Goal: Check status: Check status

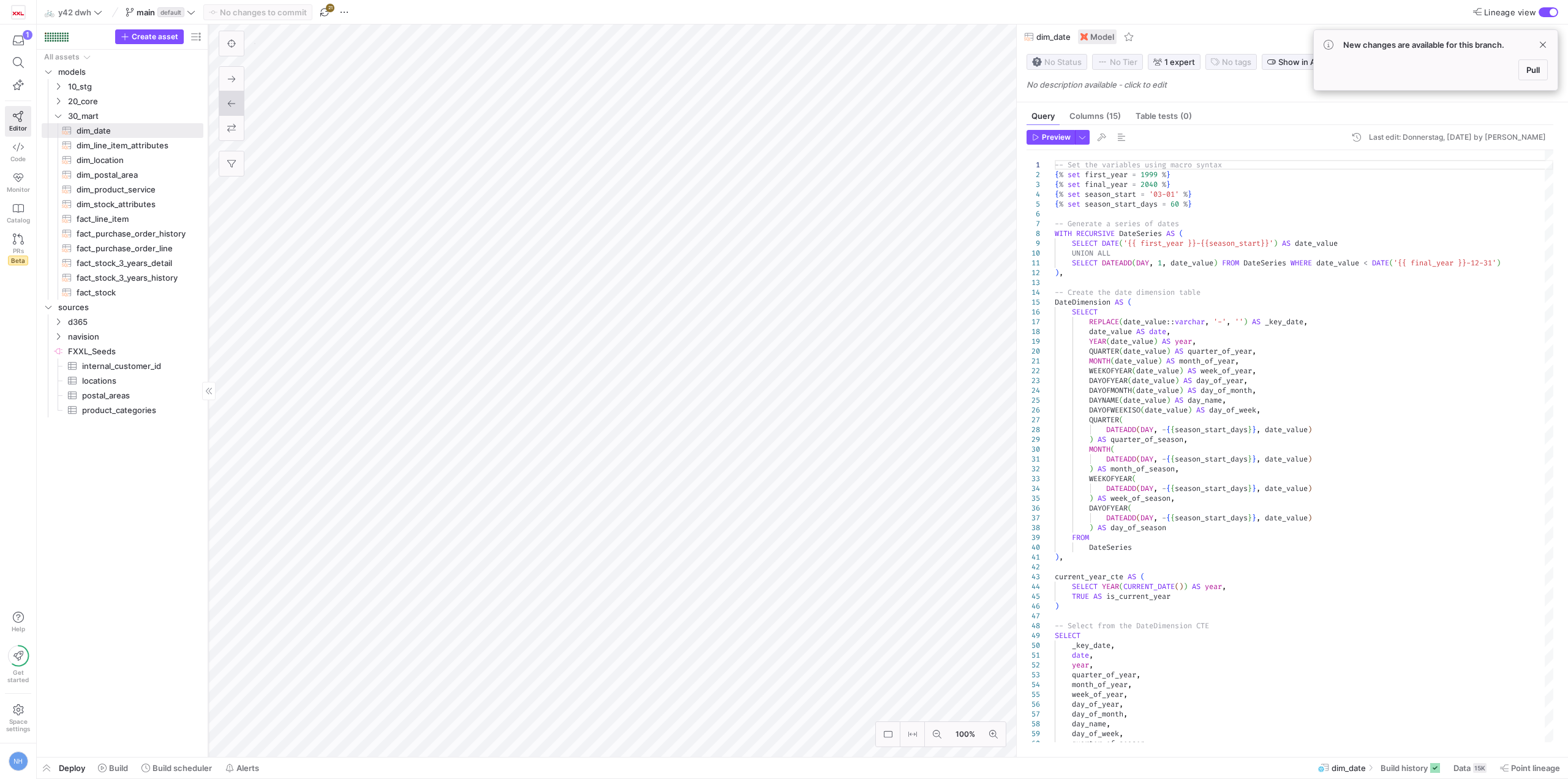
click at [257, 397] on as-split "Create asset Drag here to set row groups Drag here to set column labels Group 1…" at bounding box center [803, 390] width 1532 height 732
click at [20, 35] on icon "button" at bounding box center [18, 41] width 11 height 11
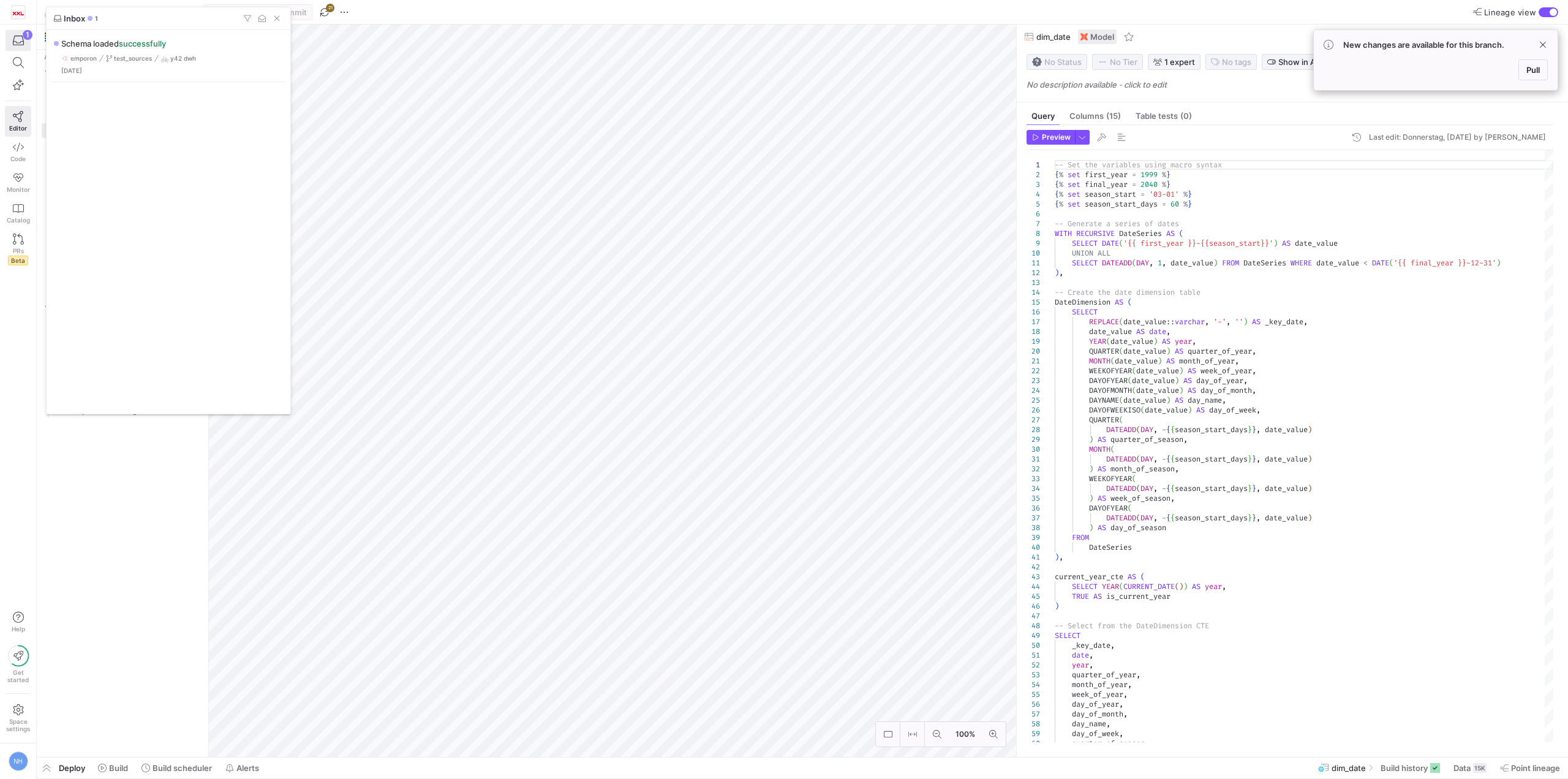
click at [20, 35] on div at bounding box center [784, 390] width 1568 height 779
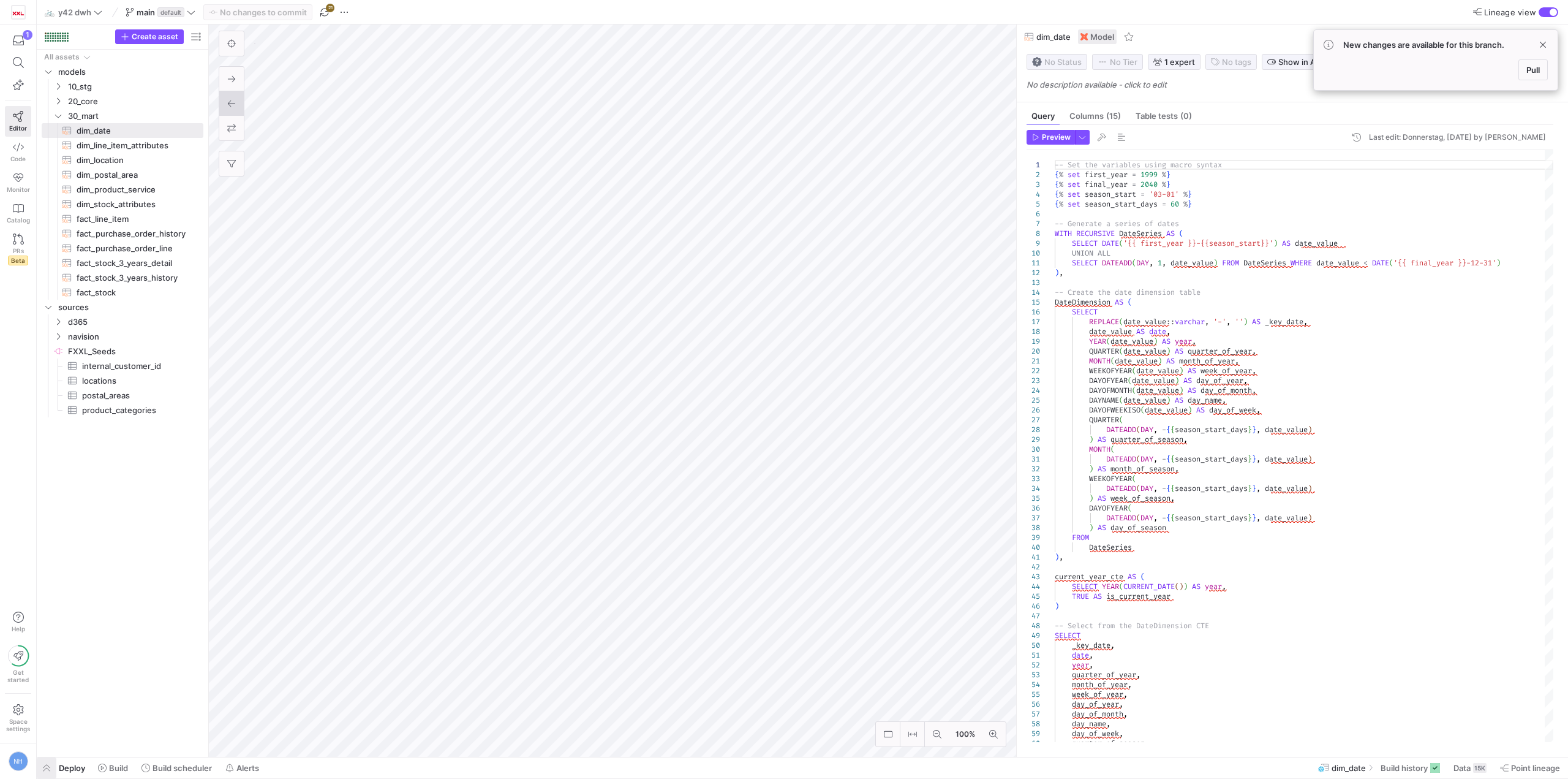
click at [53, 769] on span "button" at bounding box center [47, 768] width 20 height 21
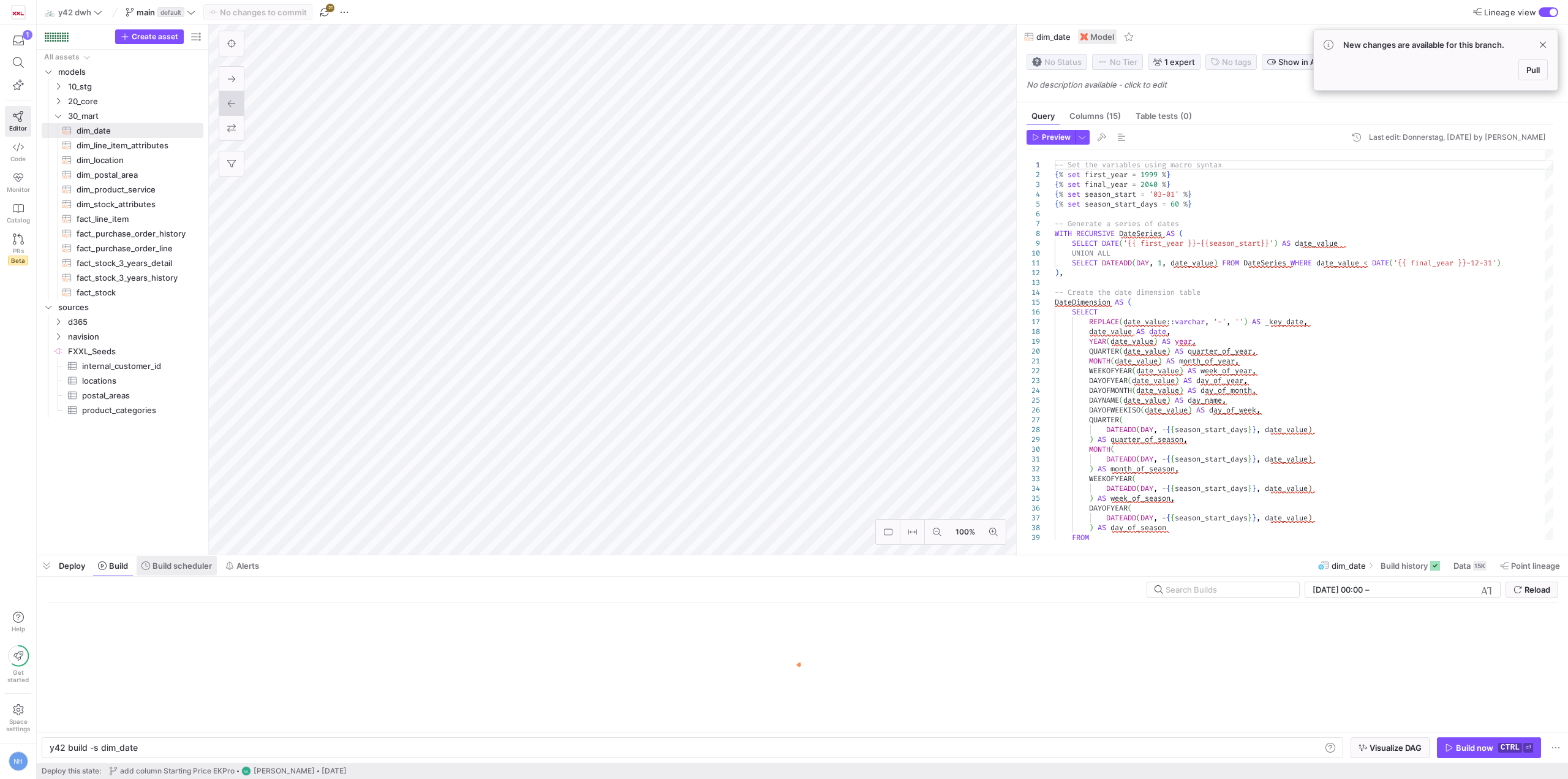
click at [178, 560] on span at bounding box center [177, 565] width 80 height 20
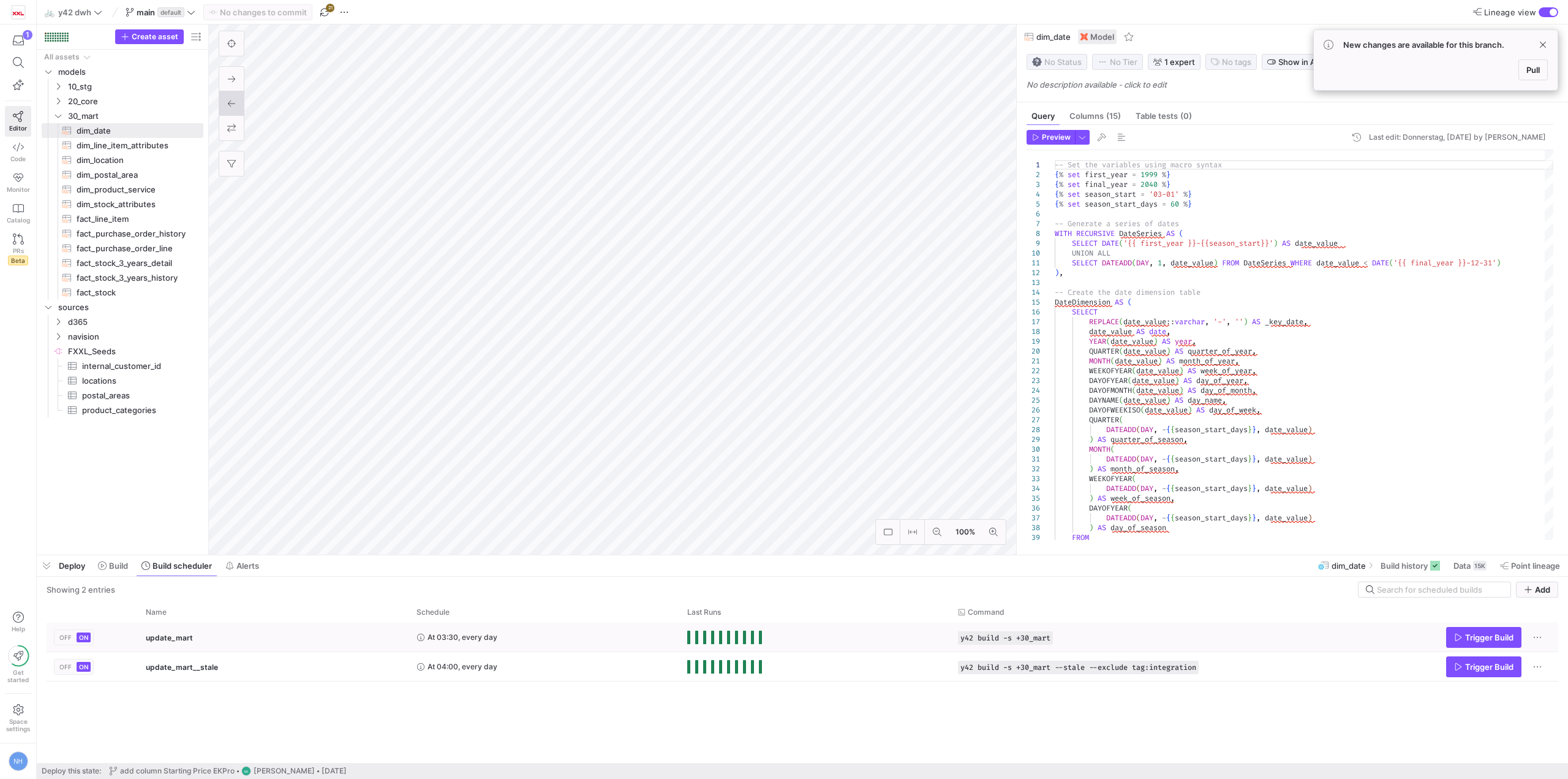
click at [783, 641] on y42-orchestration-run-status-cell-renderer "Press SPACE to select this row." at bounding box center [815, 637] width 256 height 28
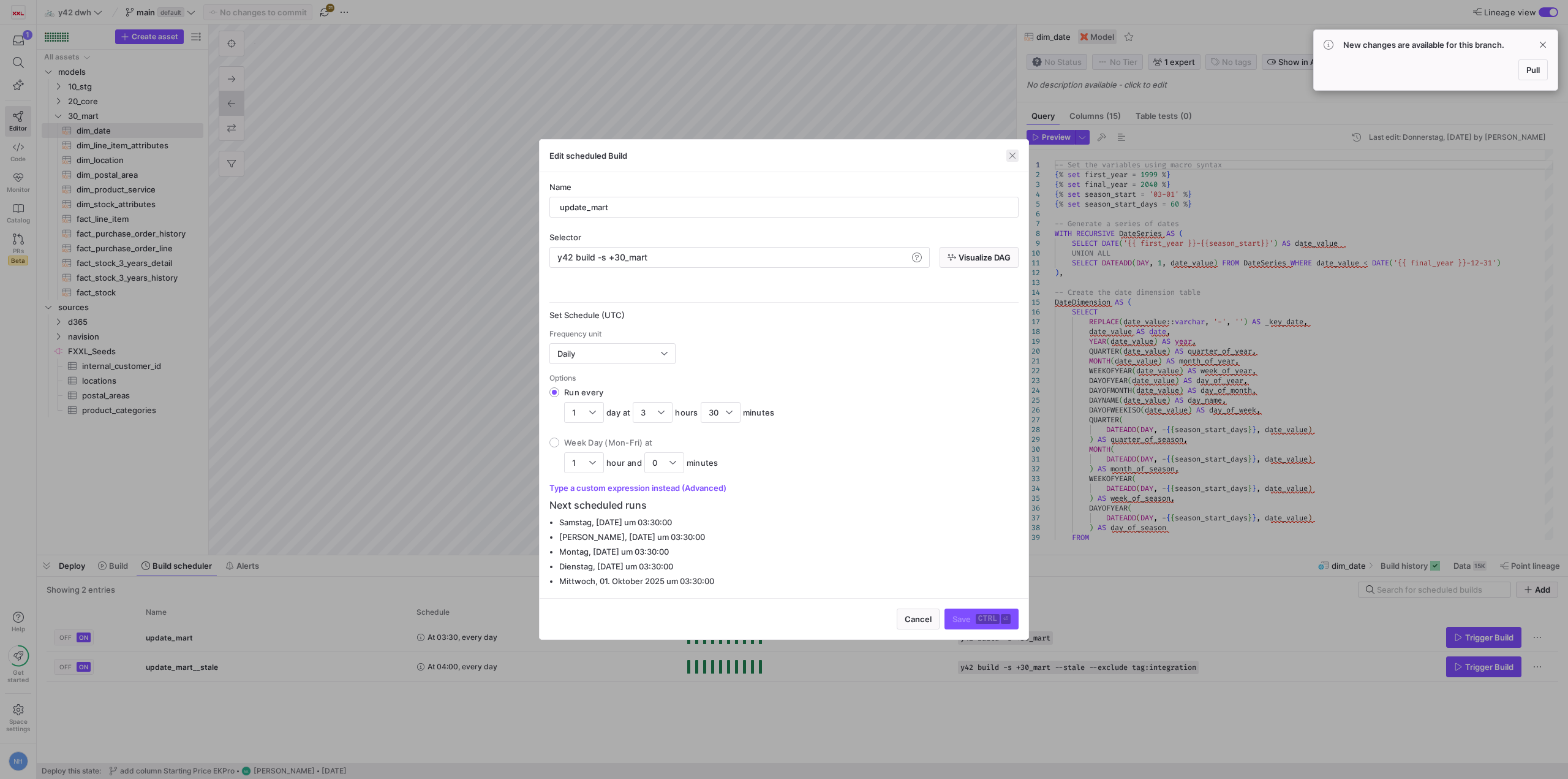
click at [1011, 154] on span "button" at bounding box center [1013, 156] width 12 height 12
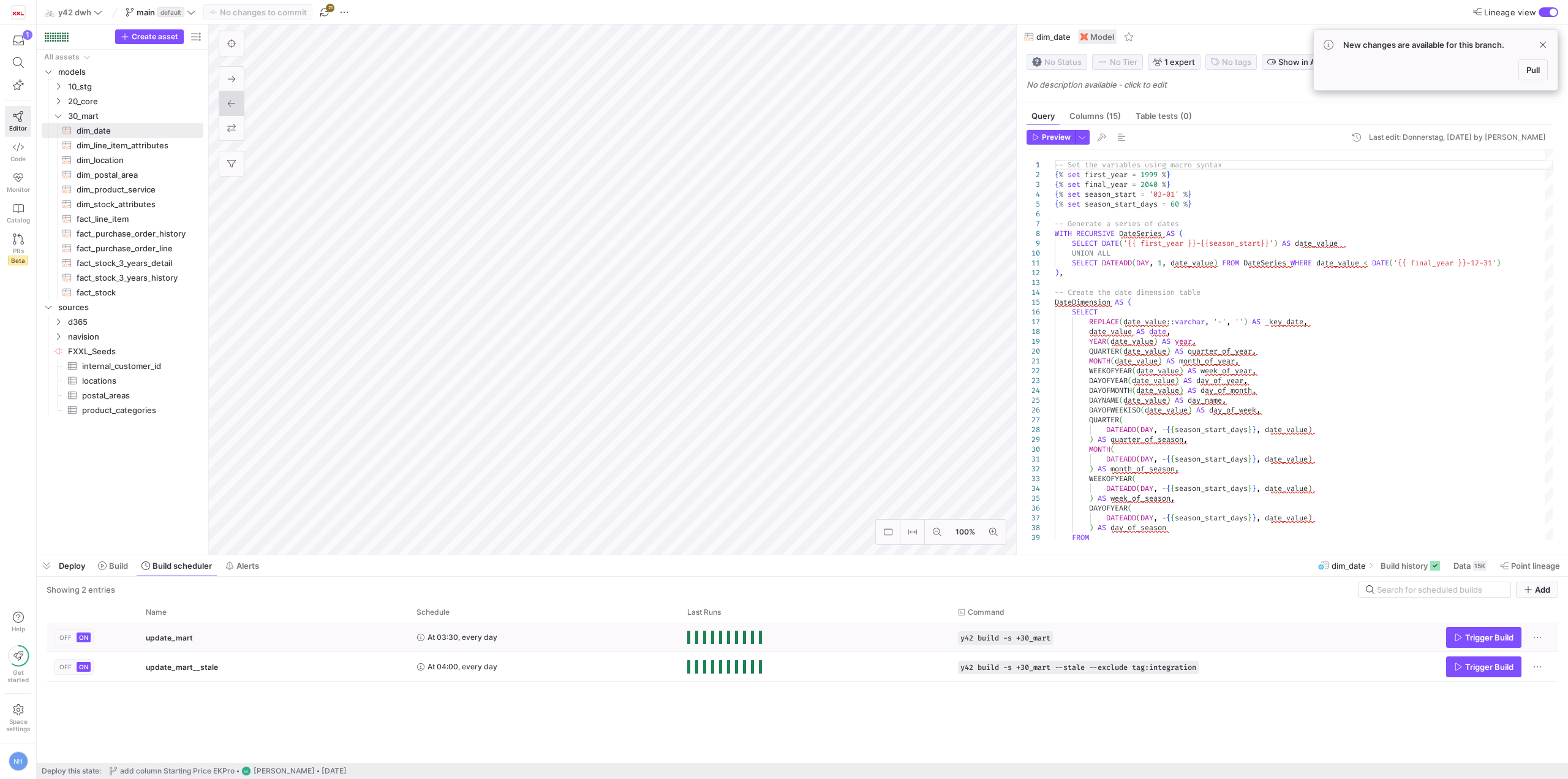
click at [739, 639] on div "Press SPACE to select this row." at bounding box center [724, 637] width 74 height 13
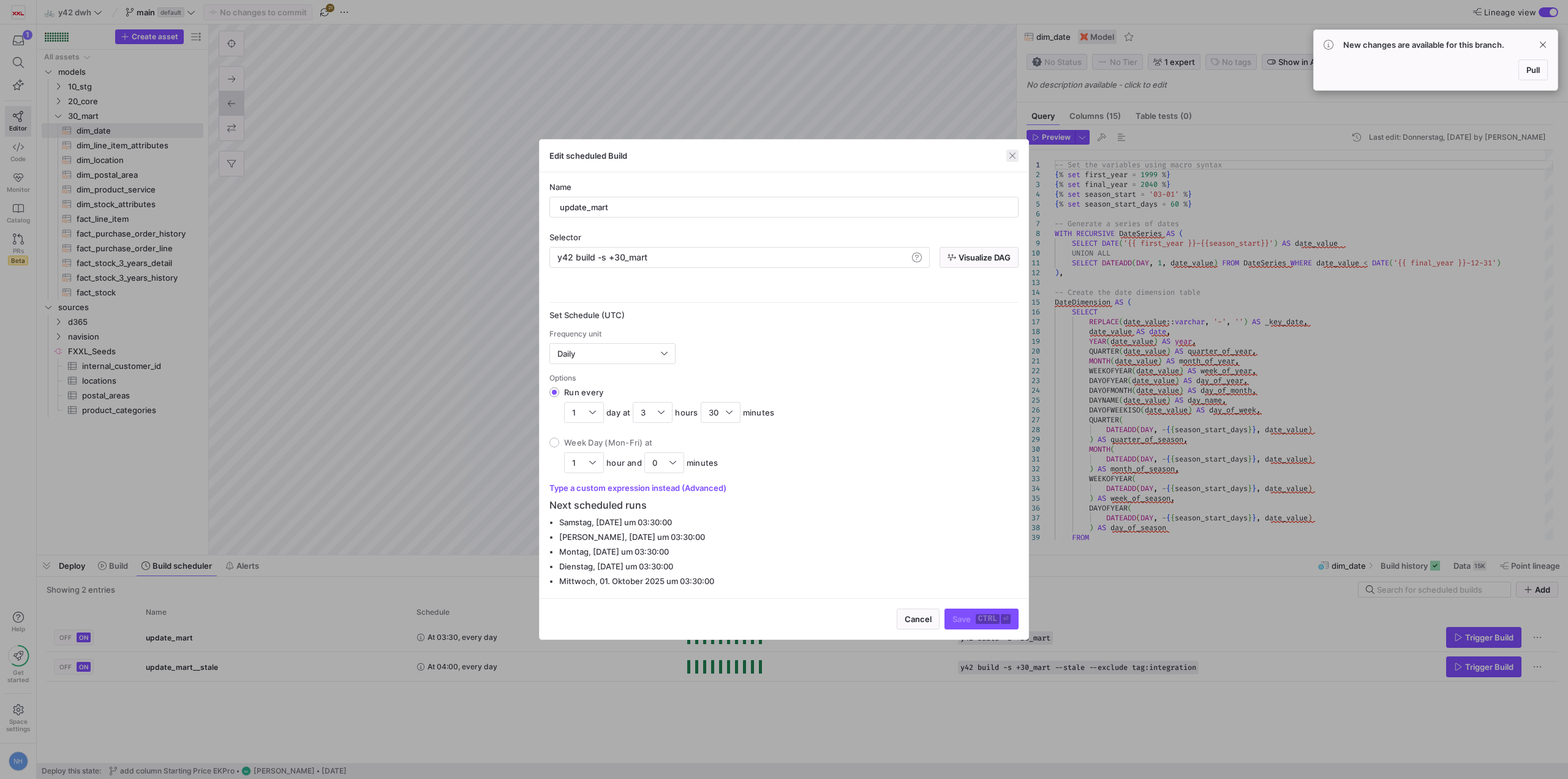
click at [1017, 156] on span "button" at bounding box center [1013, 156] width 12 height 12
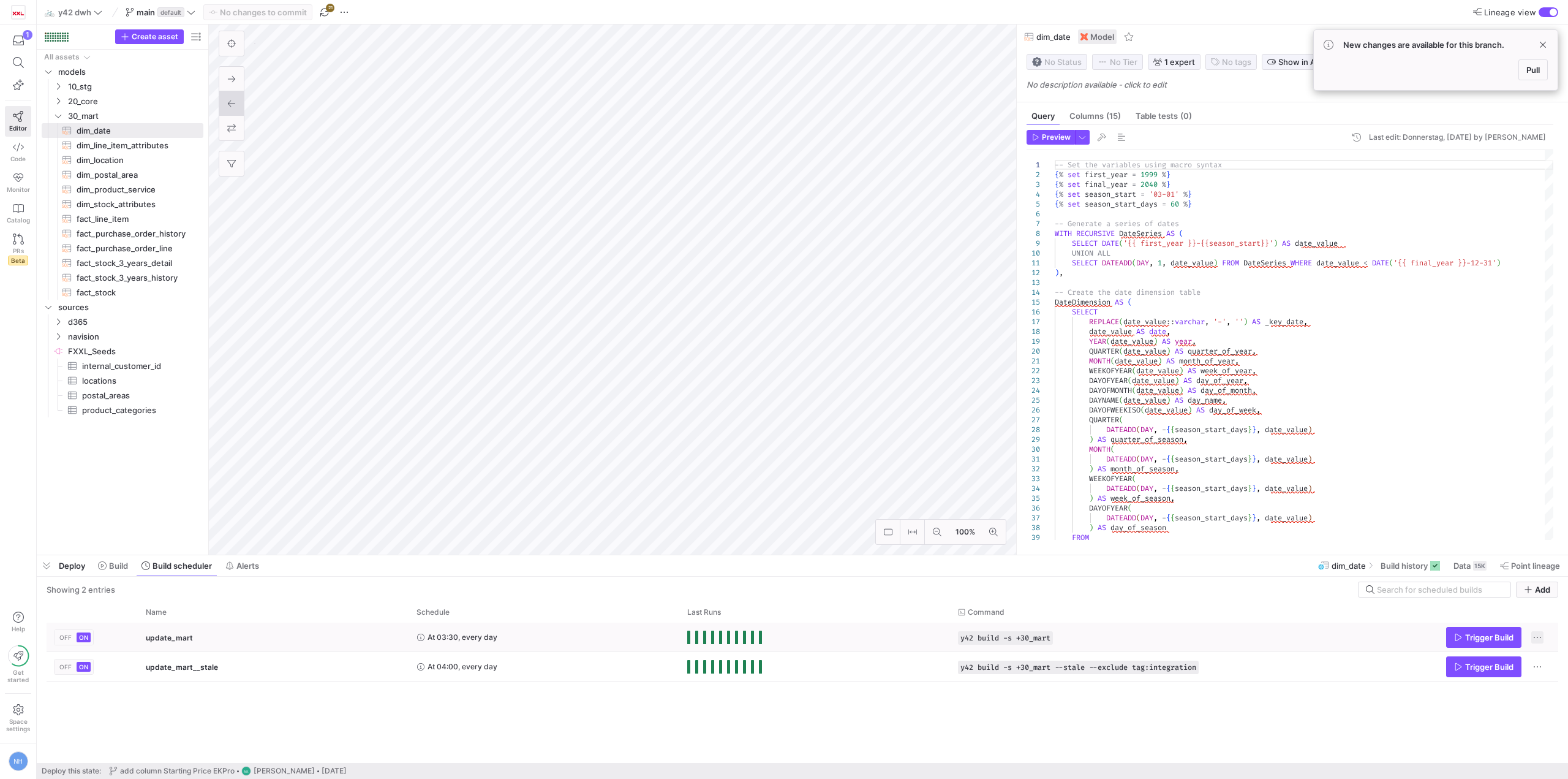
click at [1538, 634] on span "Press SPACE to select this row." at bounding box center [1537, 637] width 12 height 12
click at [995, 723] on div at bounding box center [784, 390] width 1568 height 779
click at [112, 567] on span "Build" at bounding box center [118, 565] width 19 height 10
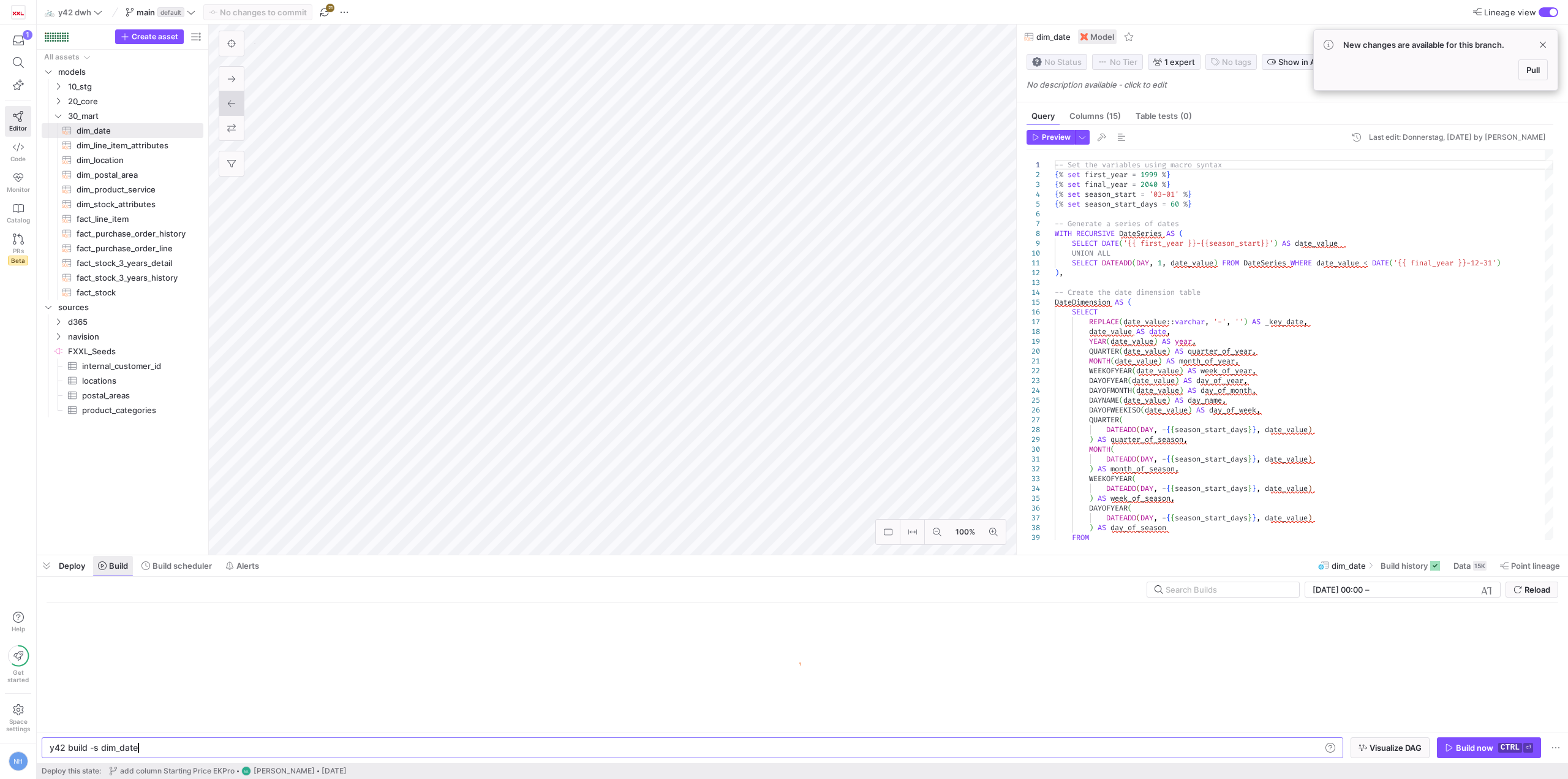
scroll to position [0, 87]
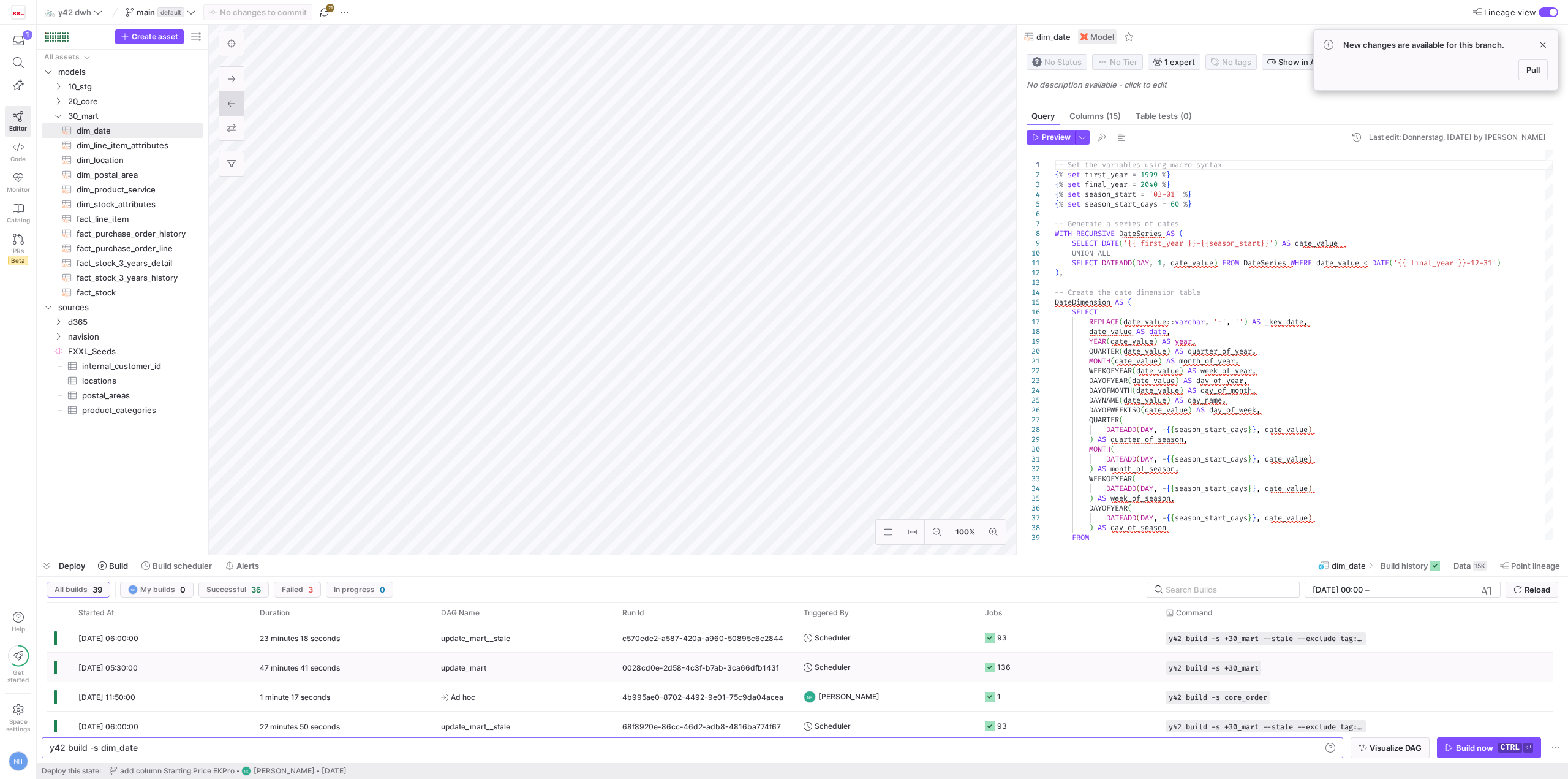
click at [909, 678] on y42-orchestration-triggered-by "Scheduler" at bounding box center [887, 666] width 167 height 28
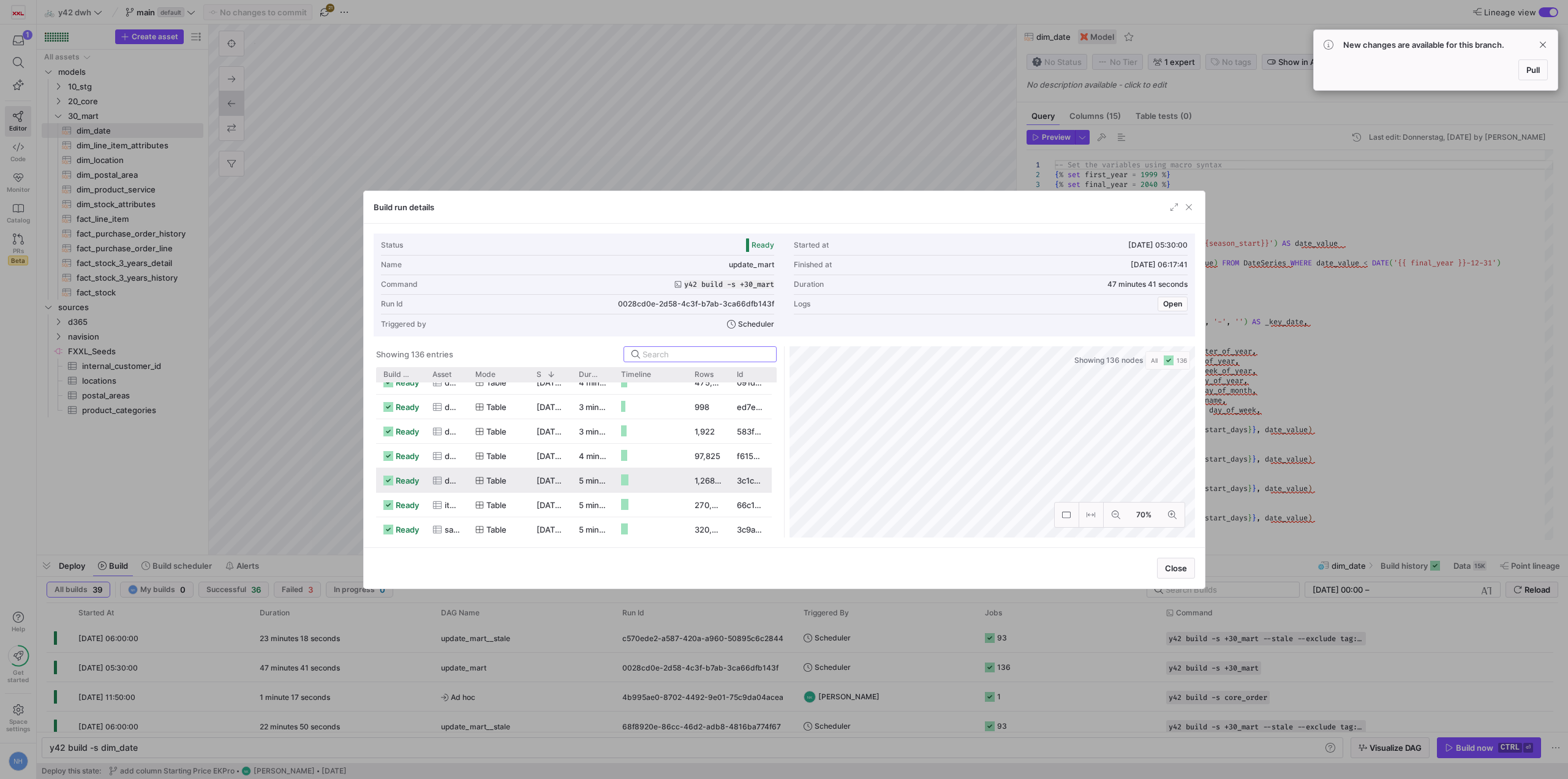
scroll to position [3178, 0]
click at [759, 429] on as-split "Showing 136 entries Drag here to set row groups Drag here to set column labels …" at bounding box center [784, 442] width 822 height 191
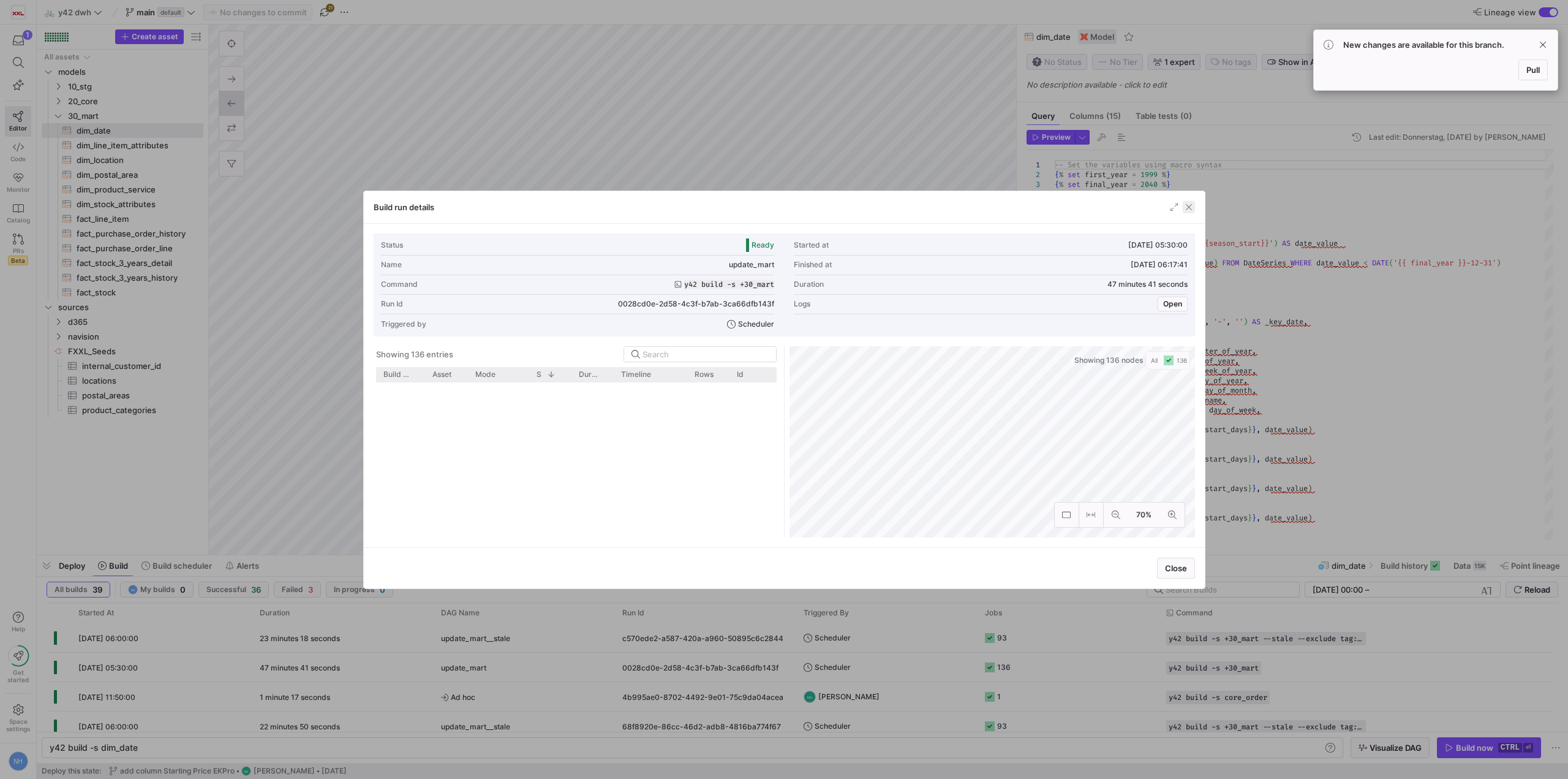
scroll to position [940, 0]
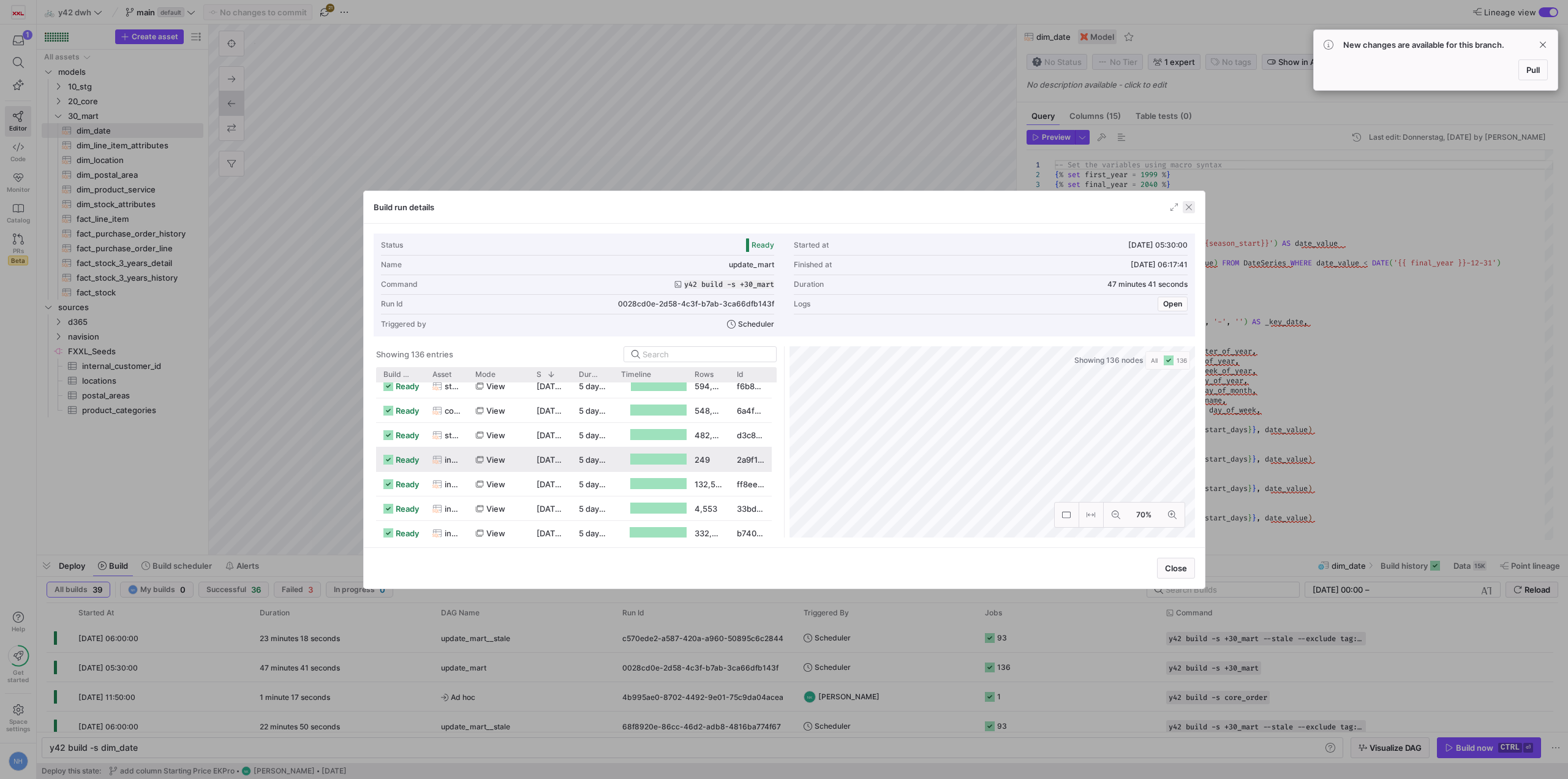
click at [1190, 207] on span "button" at bounding box center [1188, 207] width 12 height 12
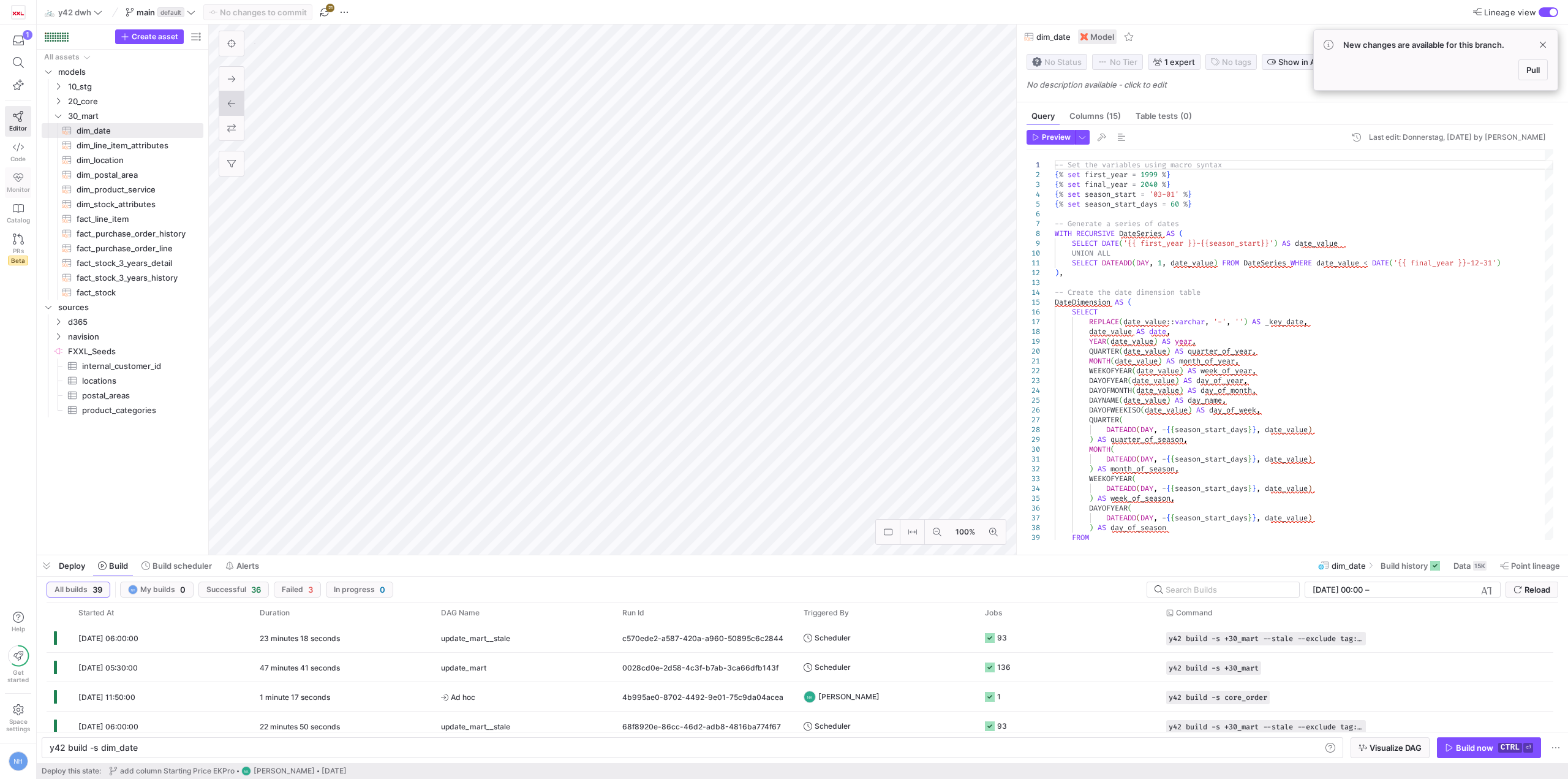
click at [14, 196] on link "Monitor" at bounding box center [18, 182] width 27 height 31
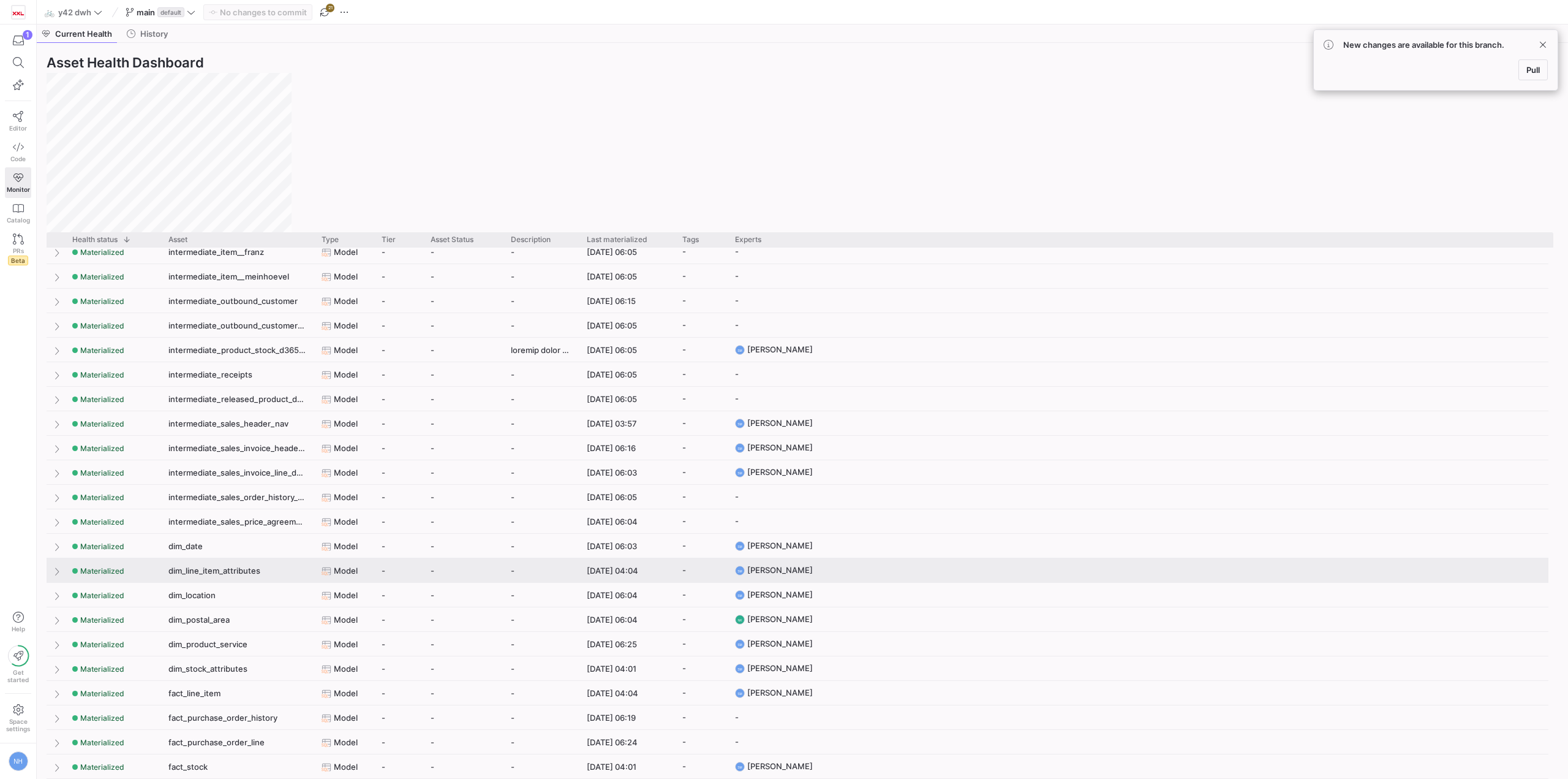
click at [468, 579] on y42-asset-status-cell-renderer "-" at bounding box center [463, 570] width 66 height 24
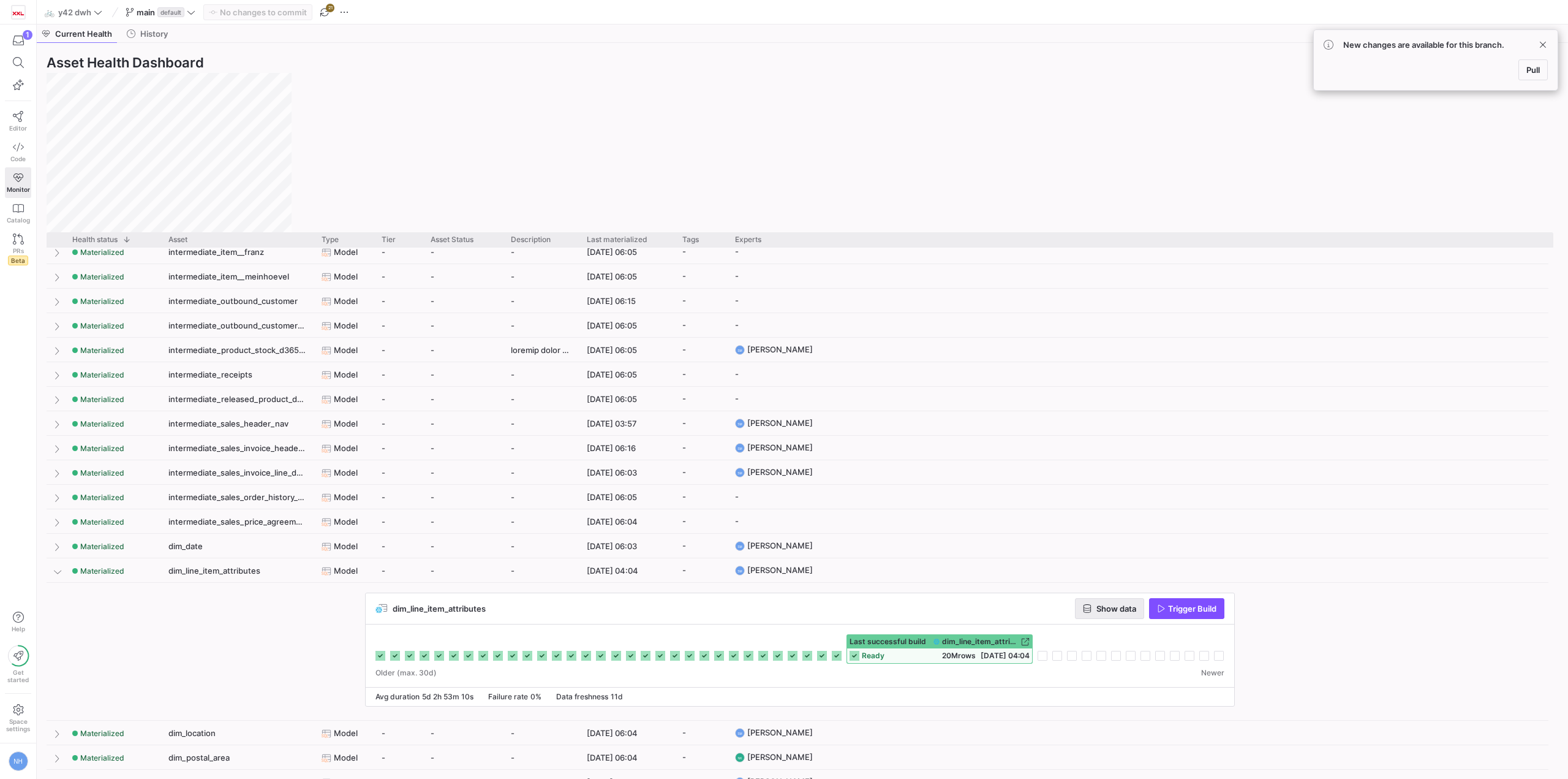
click at [538, 621] on div "dim_line_item_attributes Show data Trigger Build" at bounding box center [800, 608] width 868 height 32
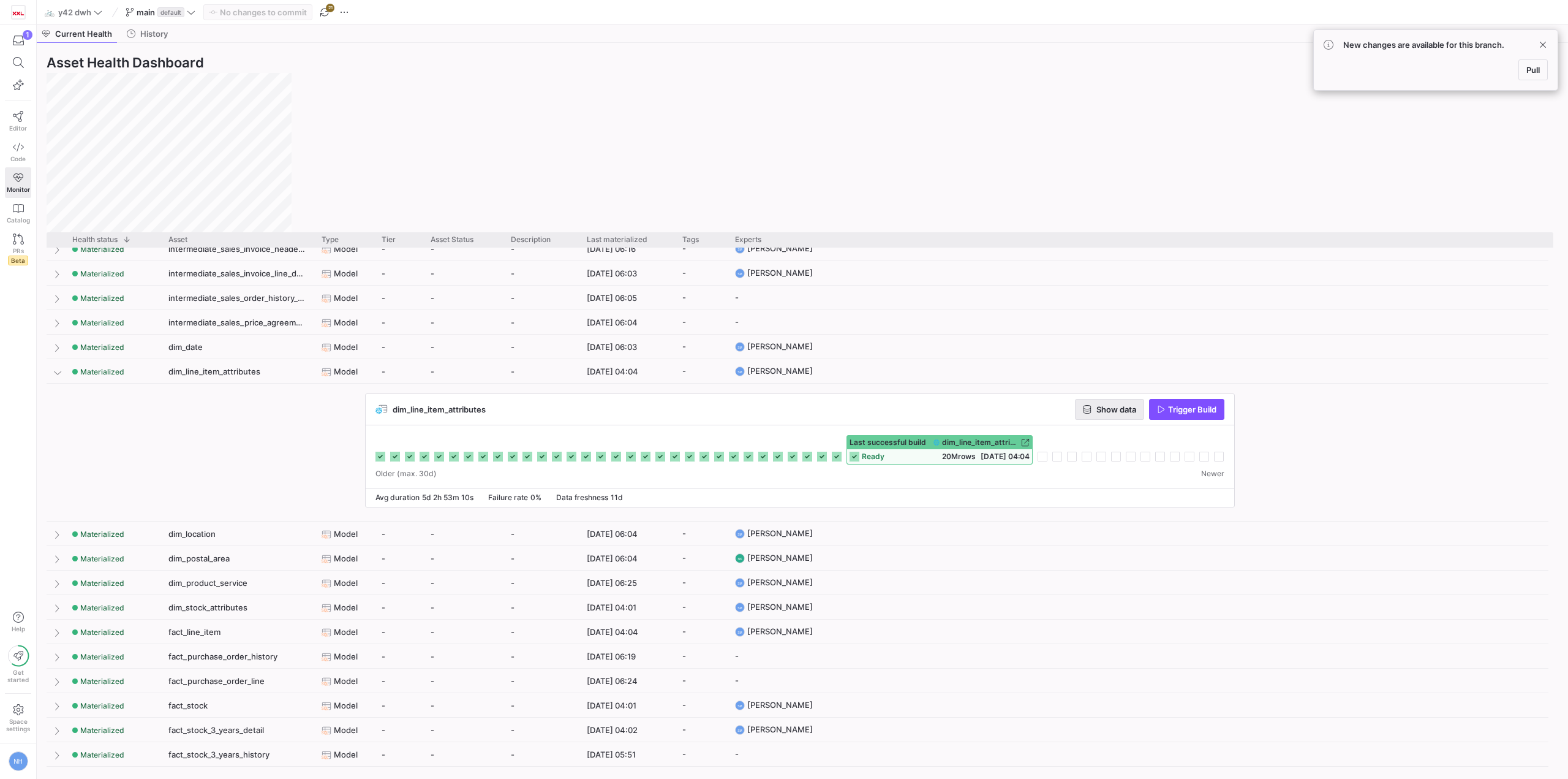
click at [850, 454] on icon at bounding box center [854, 456] width 10 height 10
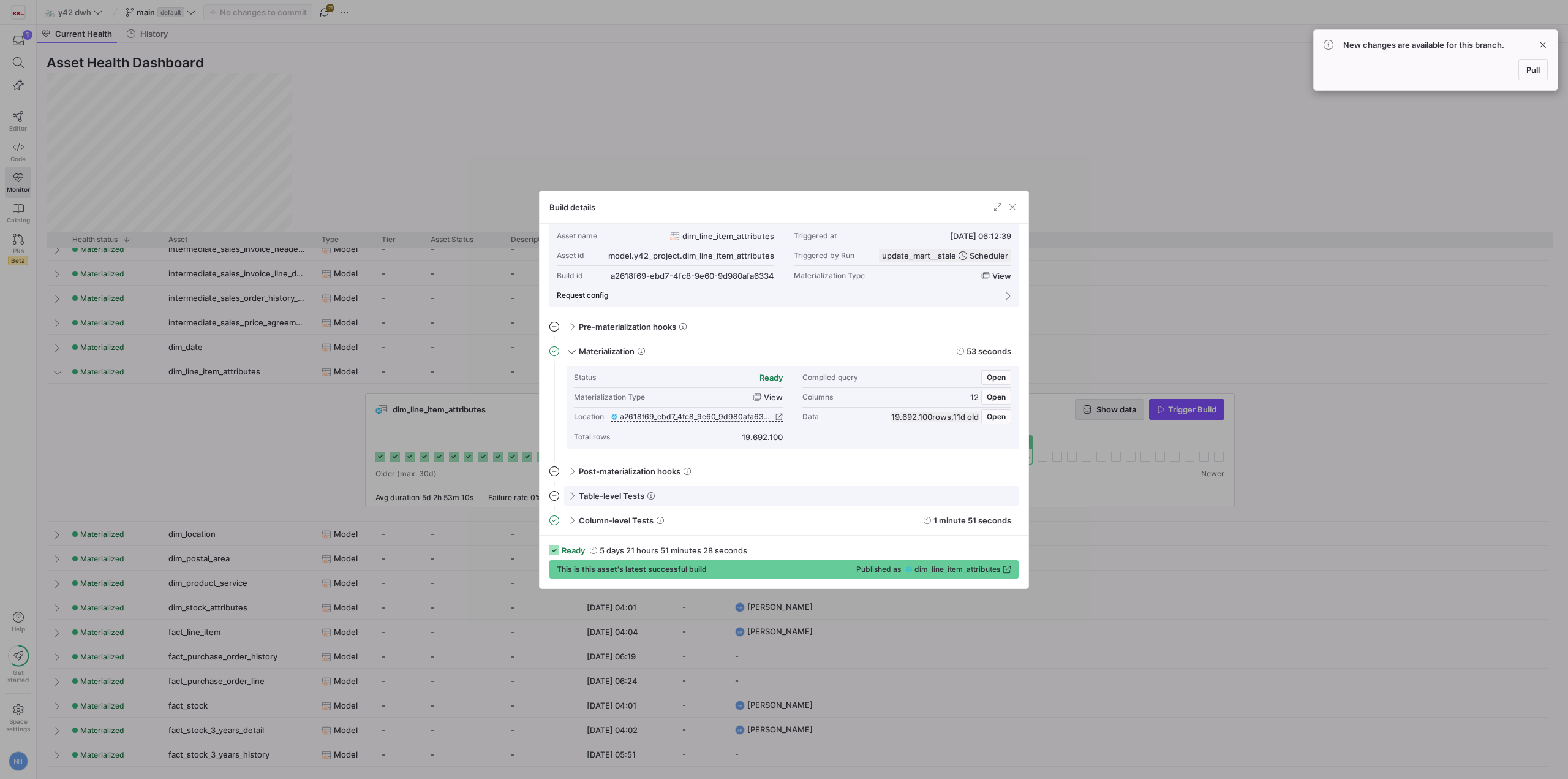
click at [571, 496] on span at bounding box center [571, 495] width 10 height 6
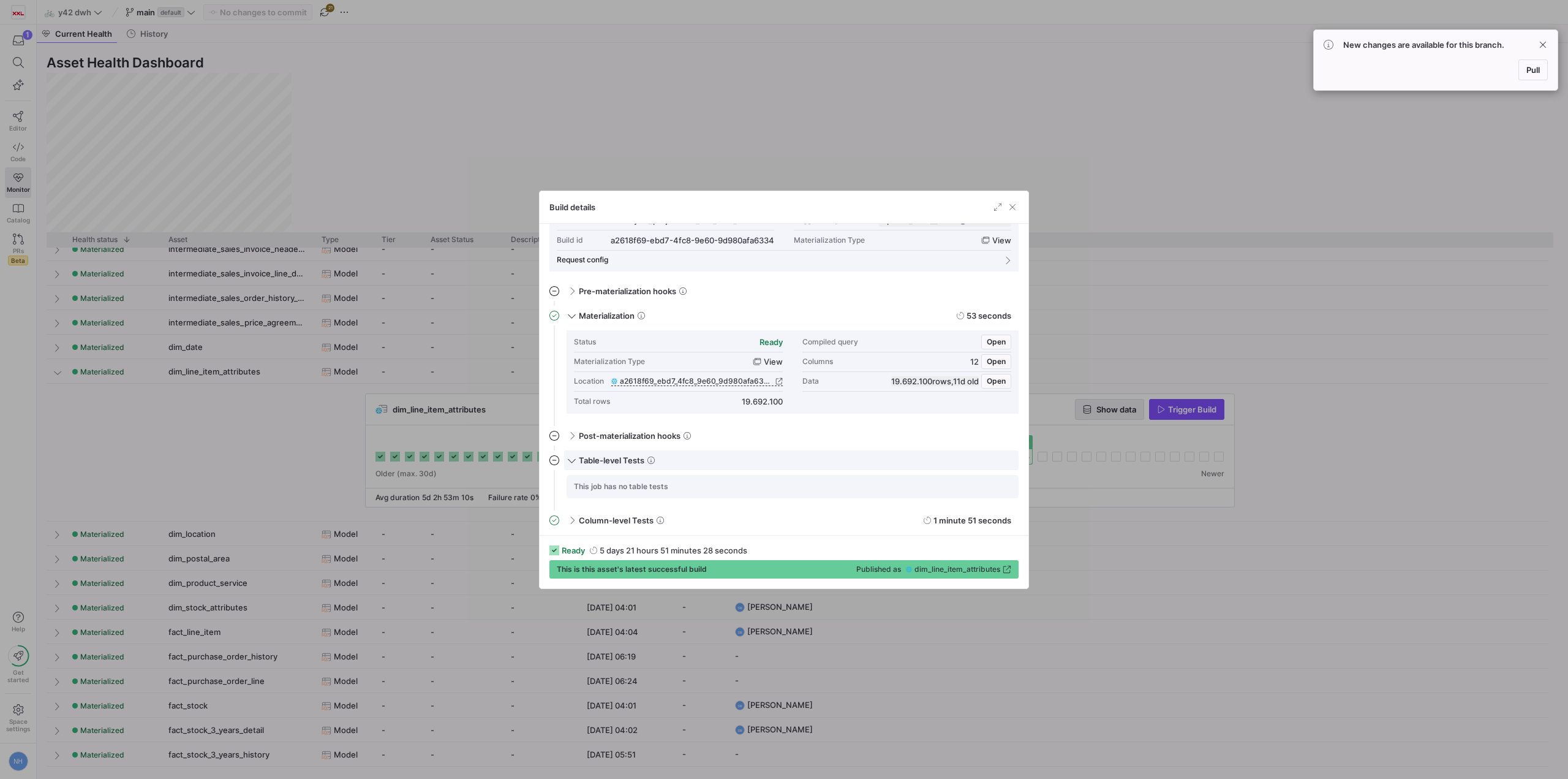
click at [571, 459] on span at bounding box center [572, 459] width 6 height 10
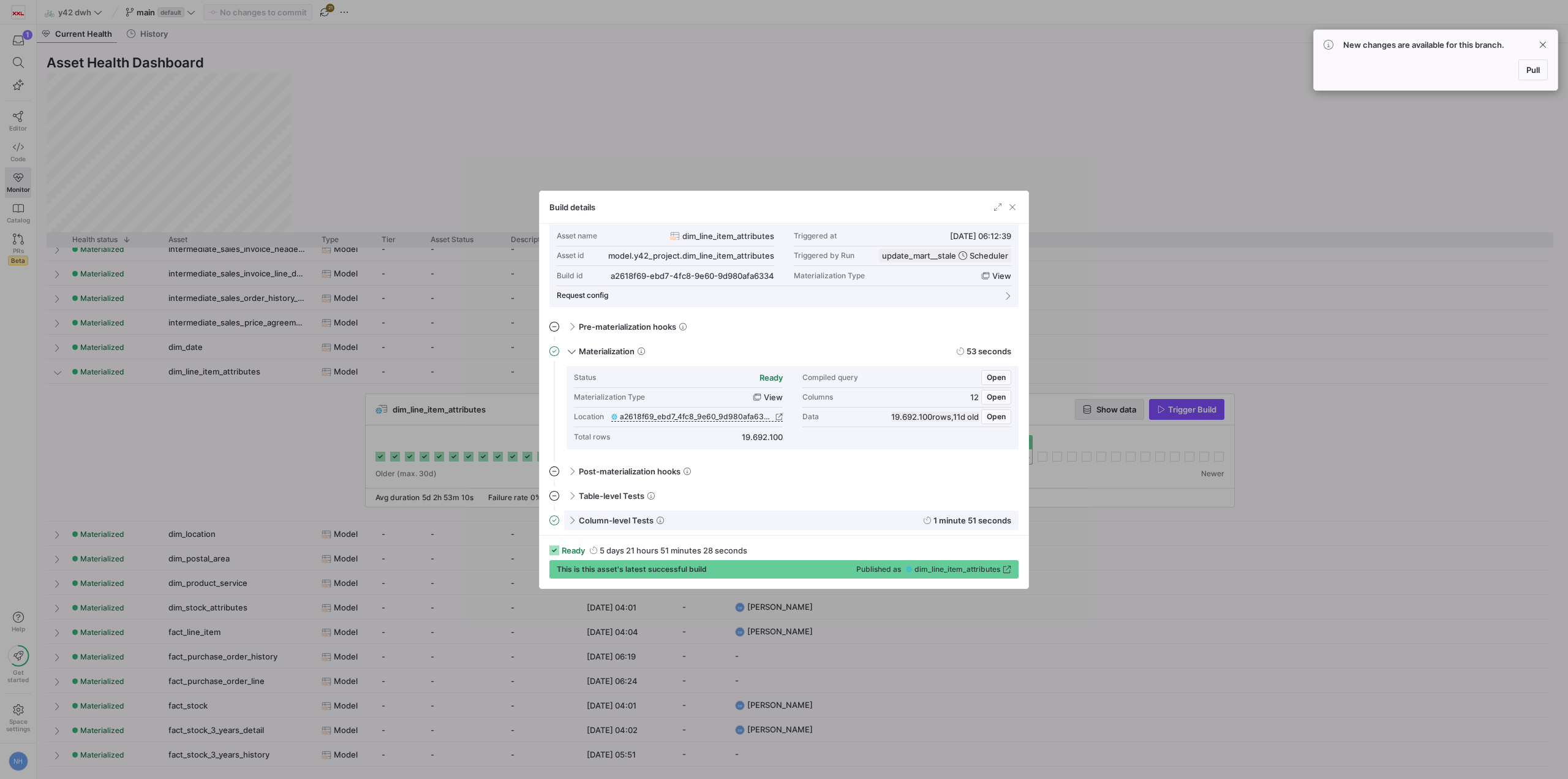
click at [576, 521] on div "Column-level Tests 1 minute 51 seconds" at bounding box center [791, 520] width 454 height 20
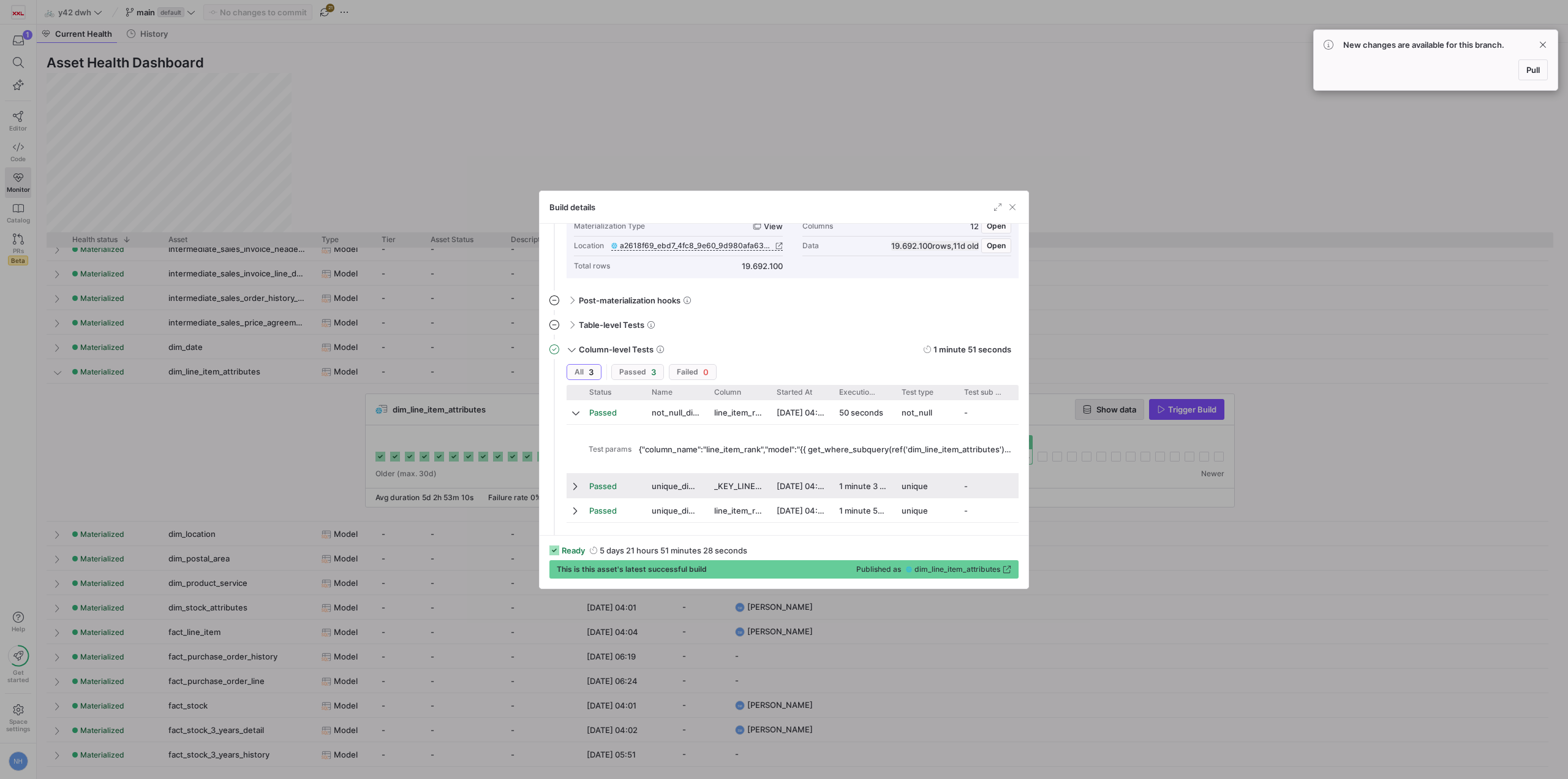
click at [569, 485] on div at bounding box center [575, 485] width 15 height 24
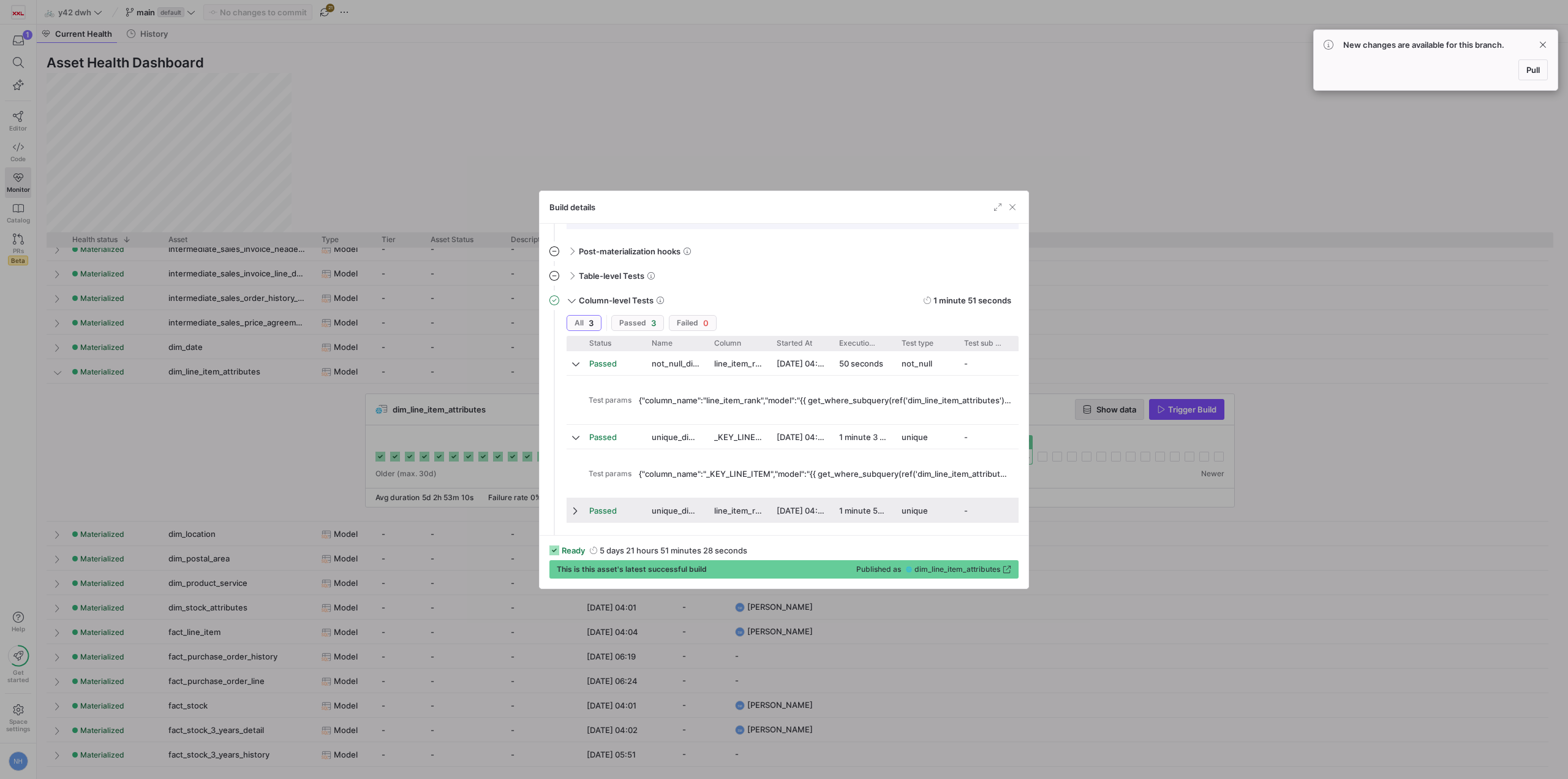
click at [579, 507] on span at bounding box center [576, 511] width 9 height 10
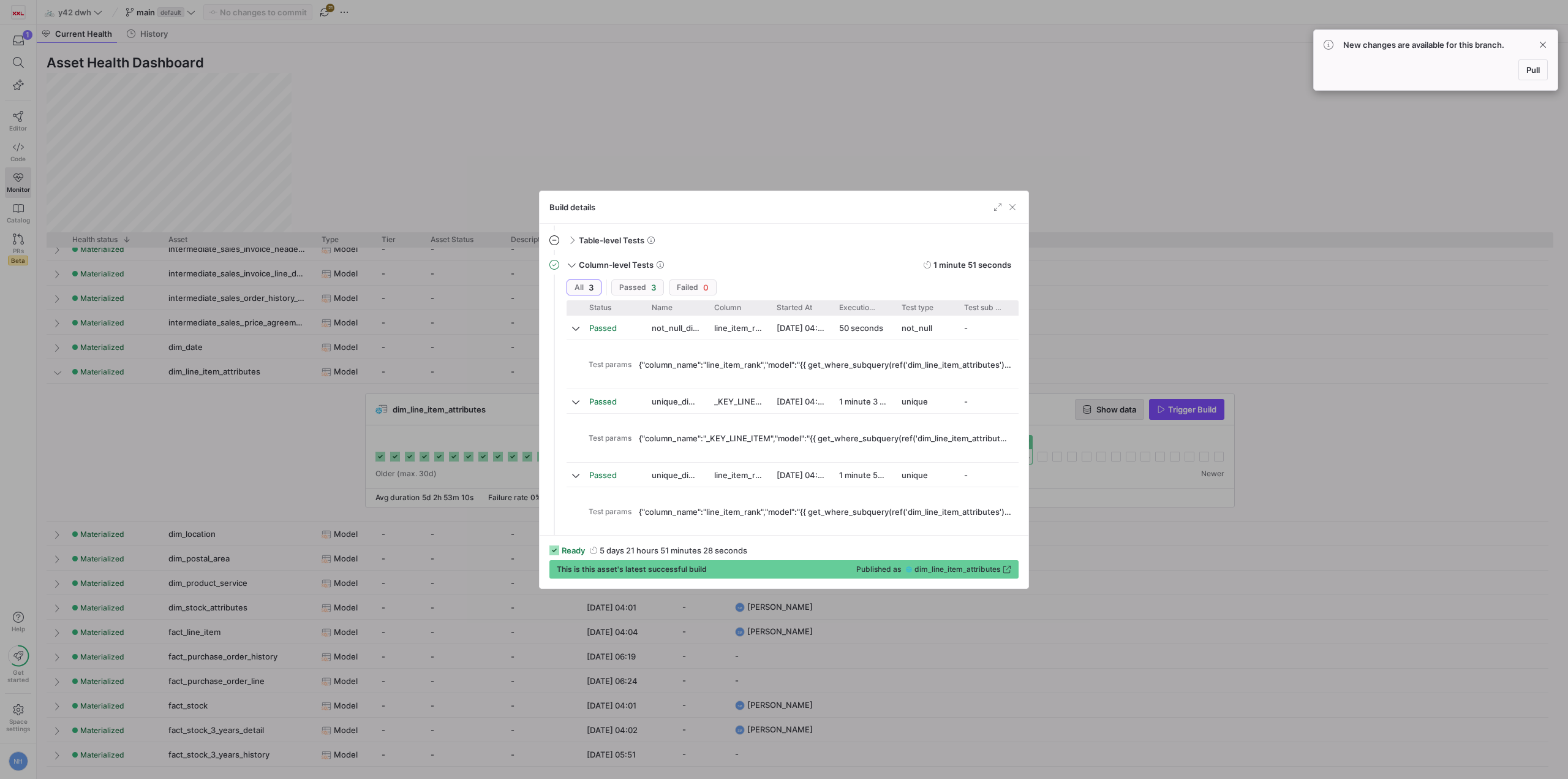
scroll to position [278, 0]
